Goal: Information Seeking & Learning: Check status

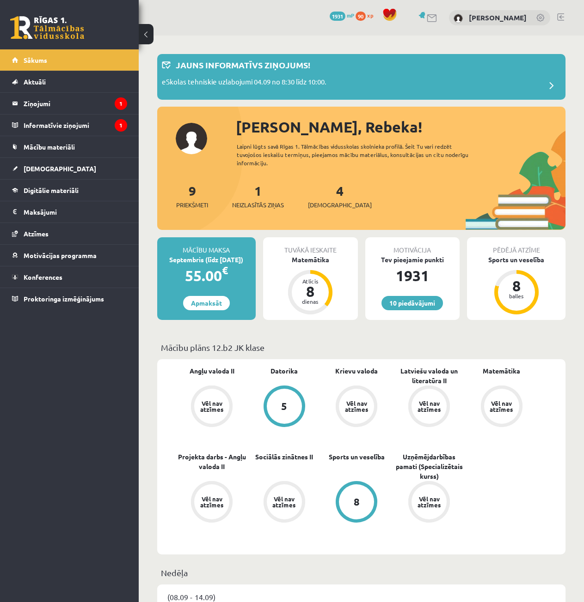
click at [254, 191] on div "1 Neizlasītās ziņas" at bounding box center [258, 195] width 52 height 29
click at [262, 190] on link "1 Neizlasītās ziņas" at bounding box center [258, 196] width 52 height 27
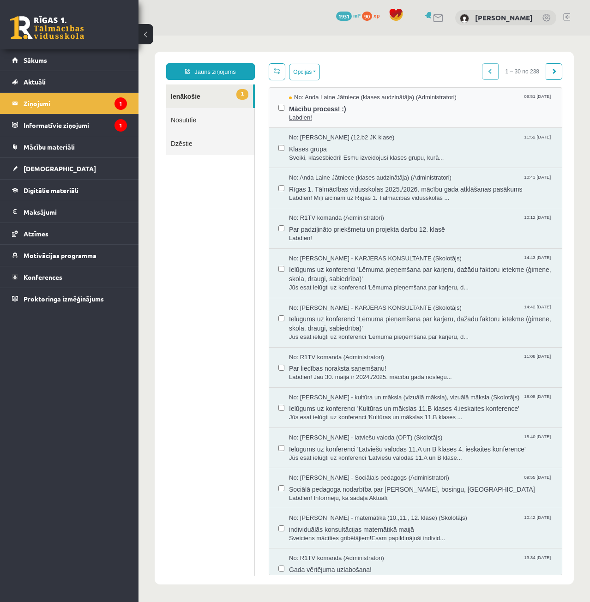
click at [360, 117] on span "Labdien!" at bounding box center [421, 118] width 264 height 9
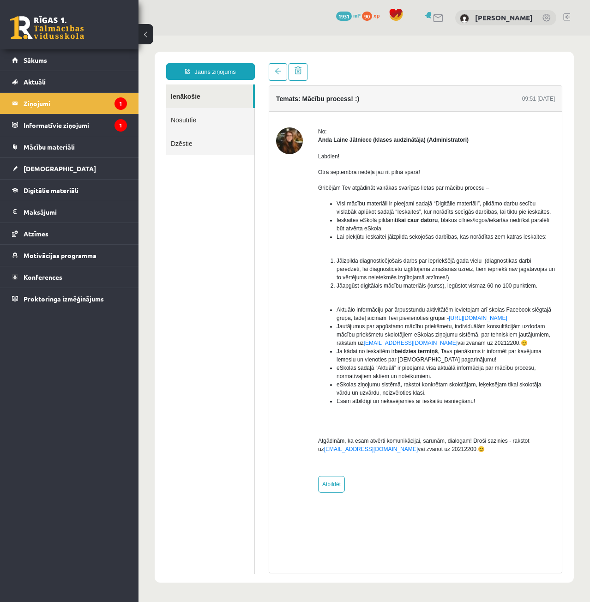
click at [57, 26] on link at bounding box center [47, 27] width 74 height 23
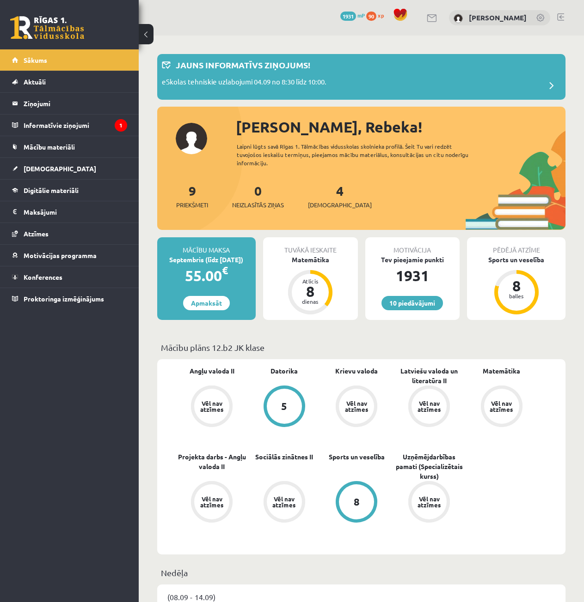
click at [327, 199] on div "4 Ieskaites" at bounding box center [340, 195] width 64 height 29
click at [324, 191] on link "4 Ieskaites" at bounding box center [340, 196] width 64 height 27
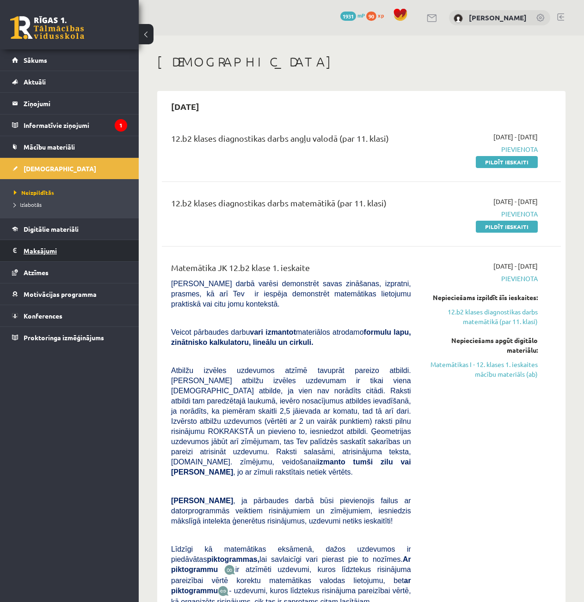
scroll to position [46, 0]
